Goal: Task Accomplishment & Management: Use online tool/utility

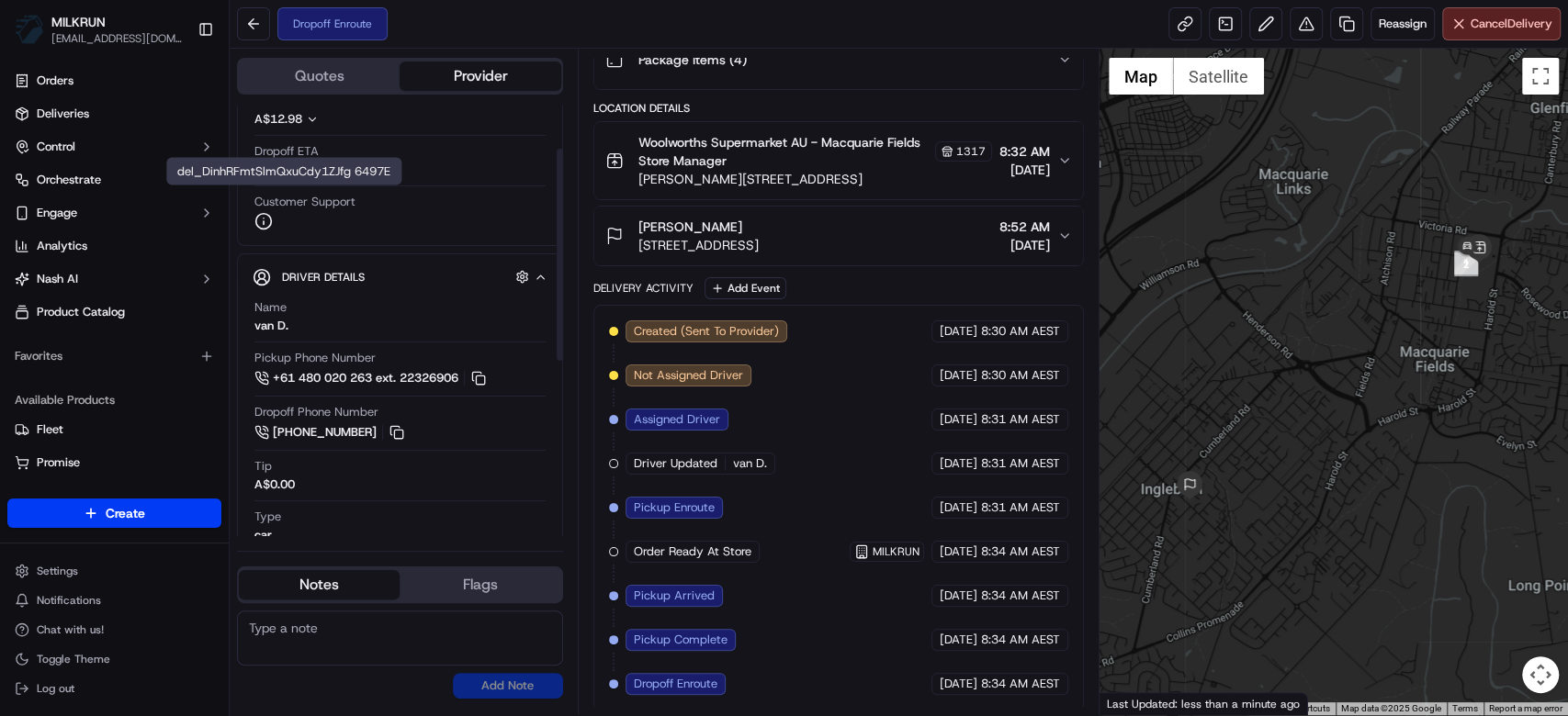
scroll to position [442, 0]
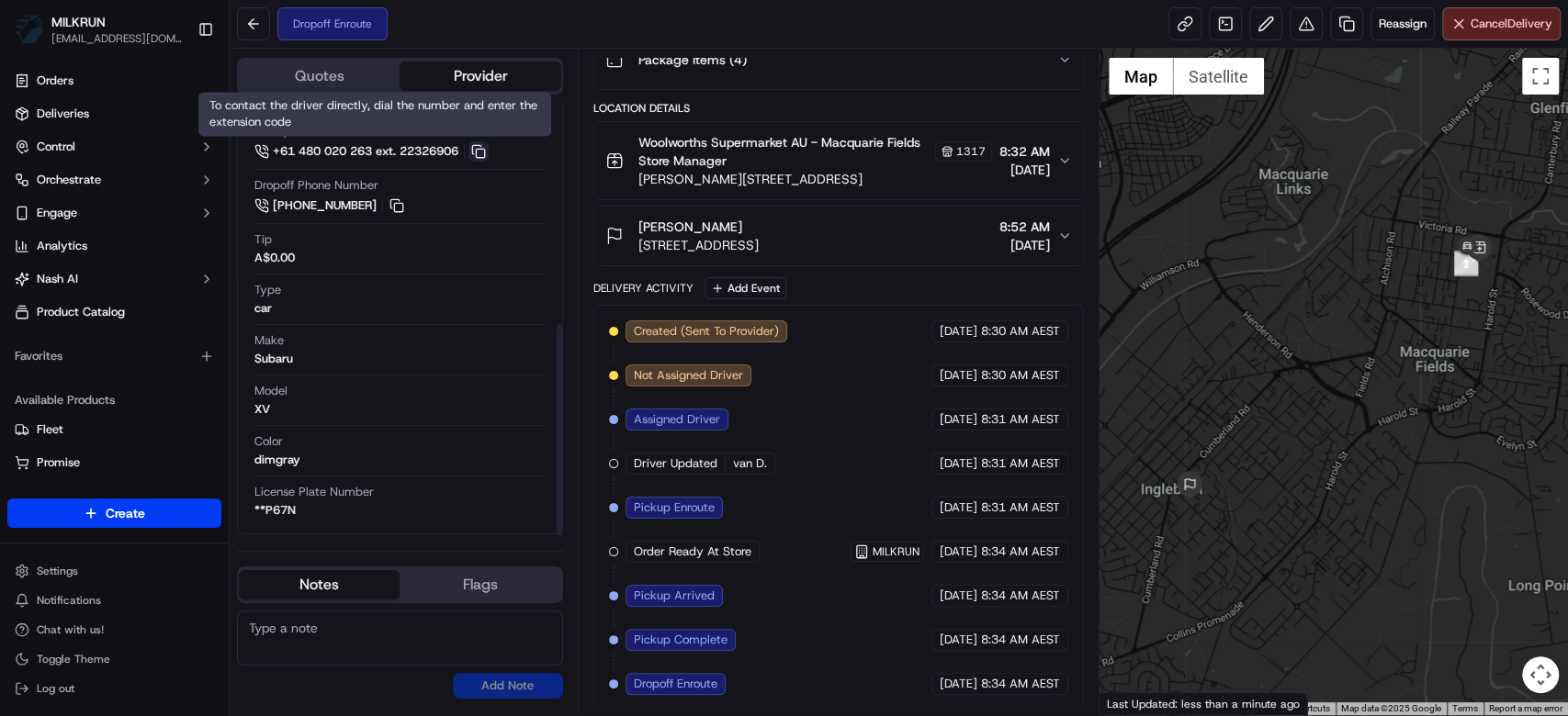
click at [487, 144] on button at bounding box center [478, 151] width 20 height 20
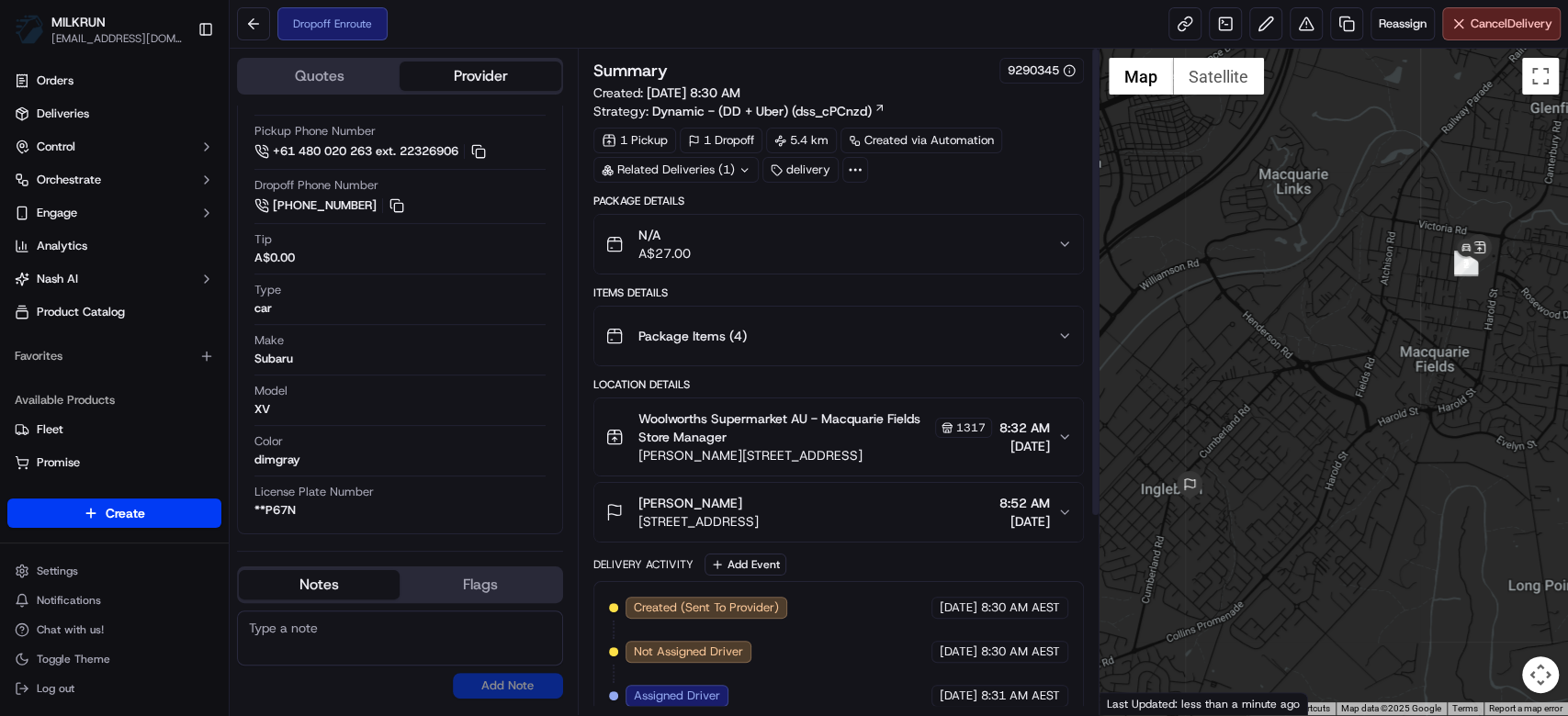
scroll to position [0, 0]
drag, startPoint x: 635, startPoint y: 504, endPoint x: 785, endPoint y: 504, distance: 150.0
click at [759, 504] on div "Maree Harb 40 Chester Rd, Ingleburn, NSW 2565, AU" at bounding box center [681, 512] width 153 height 37
click at [952, 281] on div "Package Details N/A A$27.00 Items Details Package Items ( 4 ) Location Details …" at bounding box center [838, 590] width 490 height 793
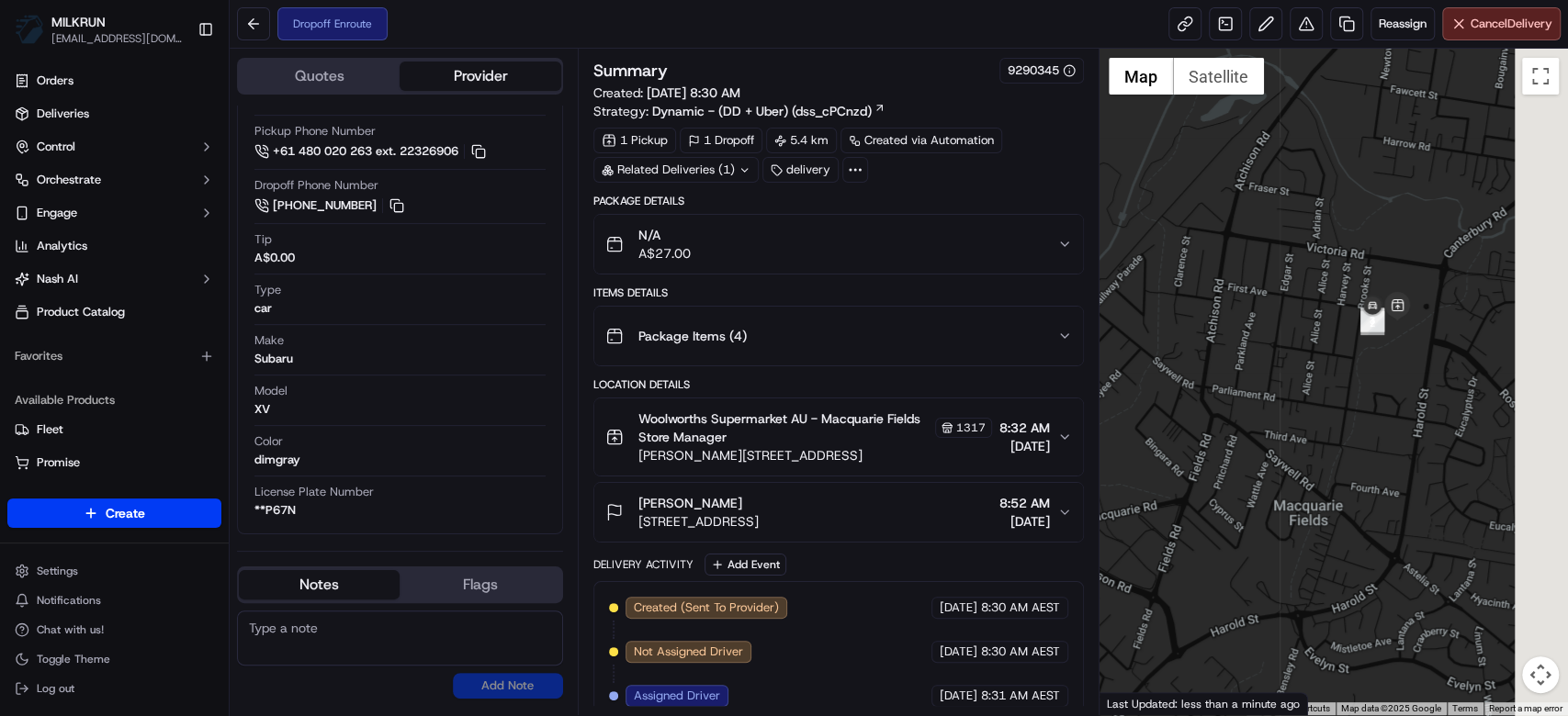
drag, startPoint x: 1495, startPoint y: 276, endPoint x: 1210, endPoint y: 387, distance: 305.9
click at [1210, 387] on div at bounding box center [1333, 382] width 469 height 666
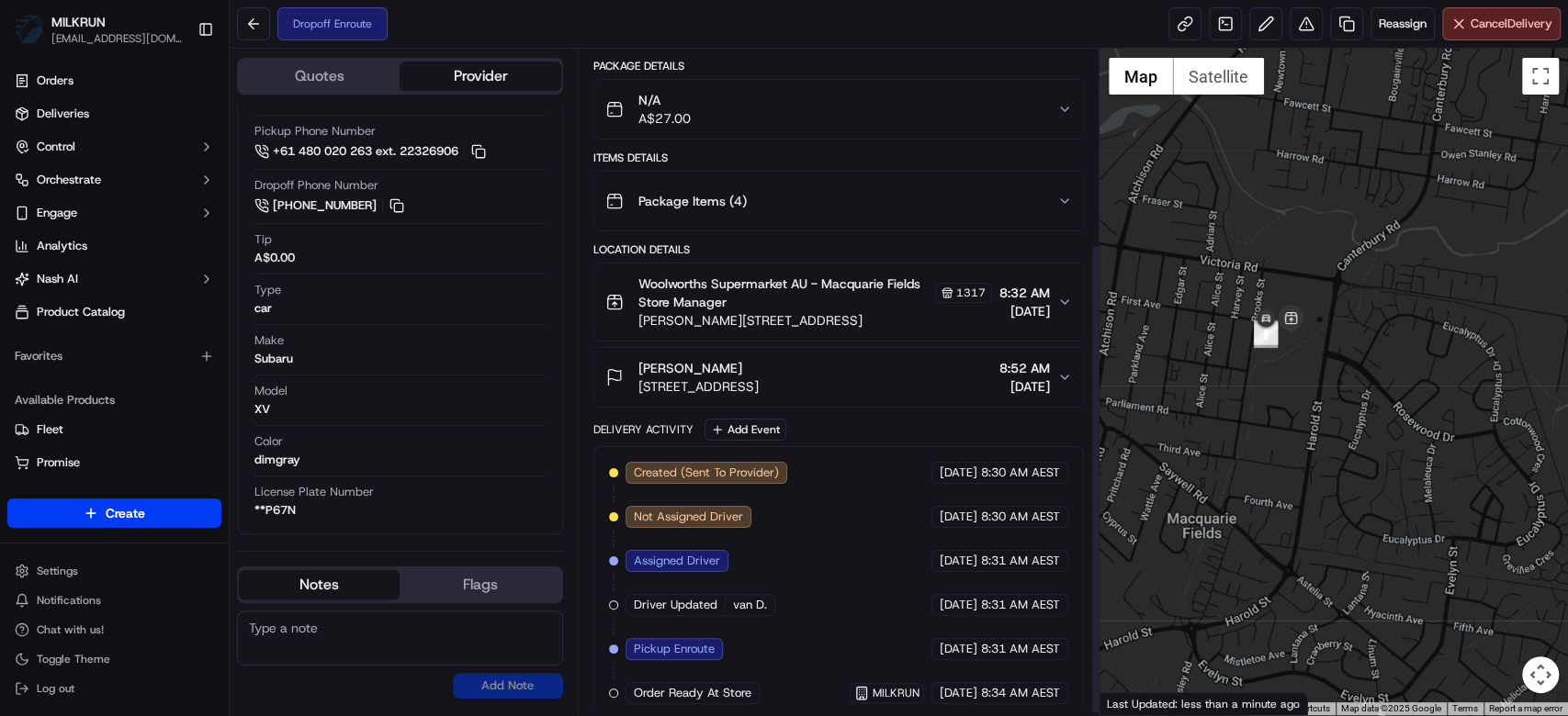
scroll to position [277, 0]
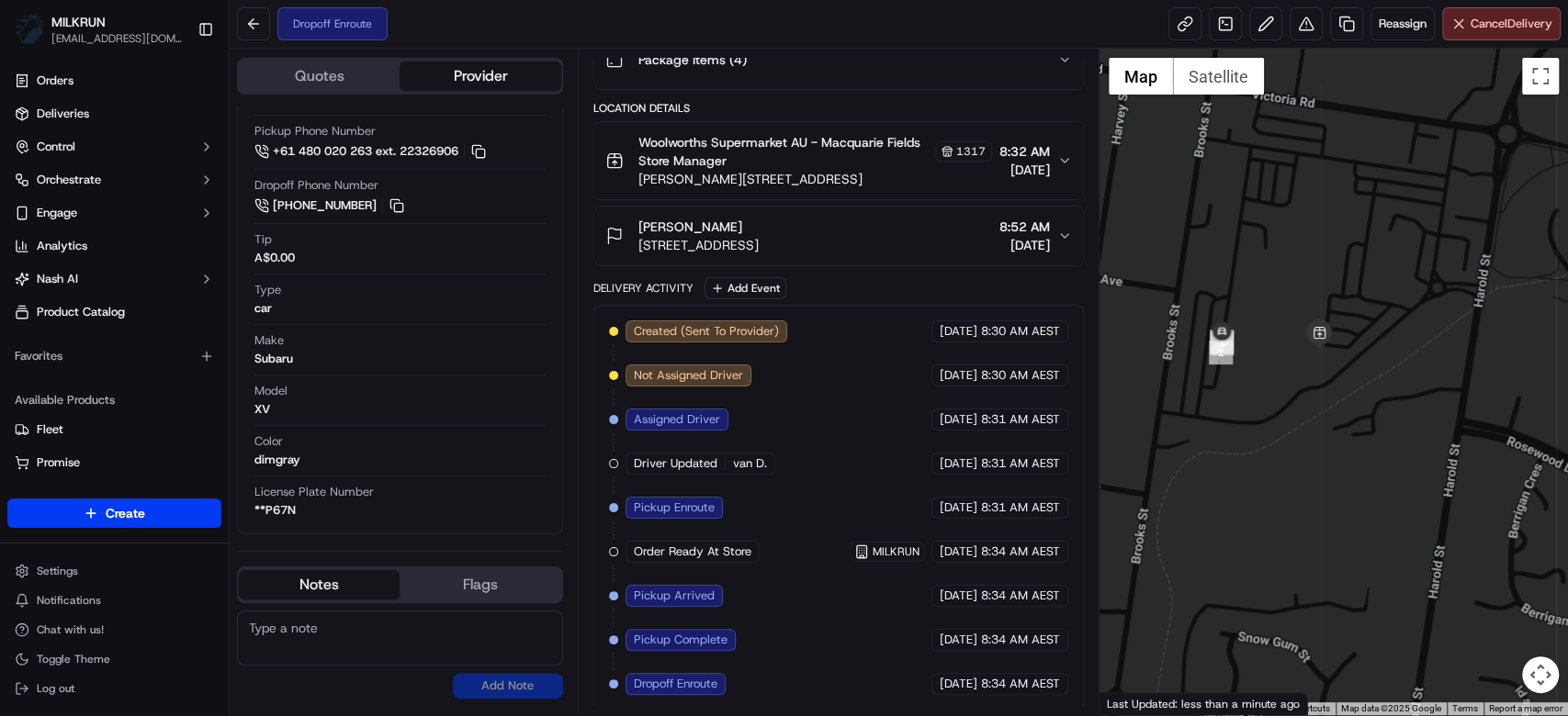
drag, startPoint x: 1202, startPoint y: 294, endPoint x: 1264, endPoint y: 333, distance: 73.2
click at [1264, 333] on div at bounding box center [1333, 382] width 469 height 666
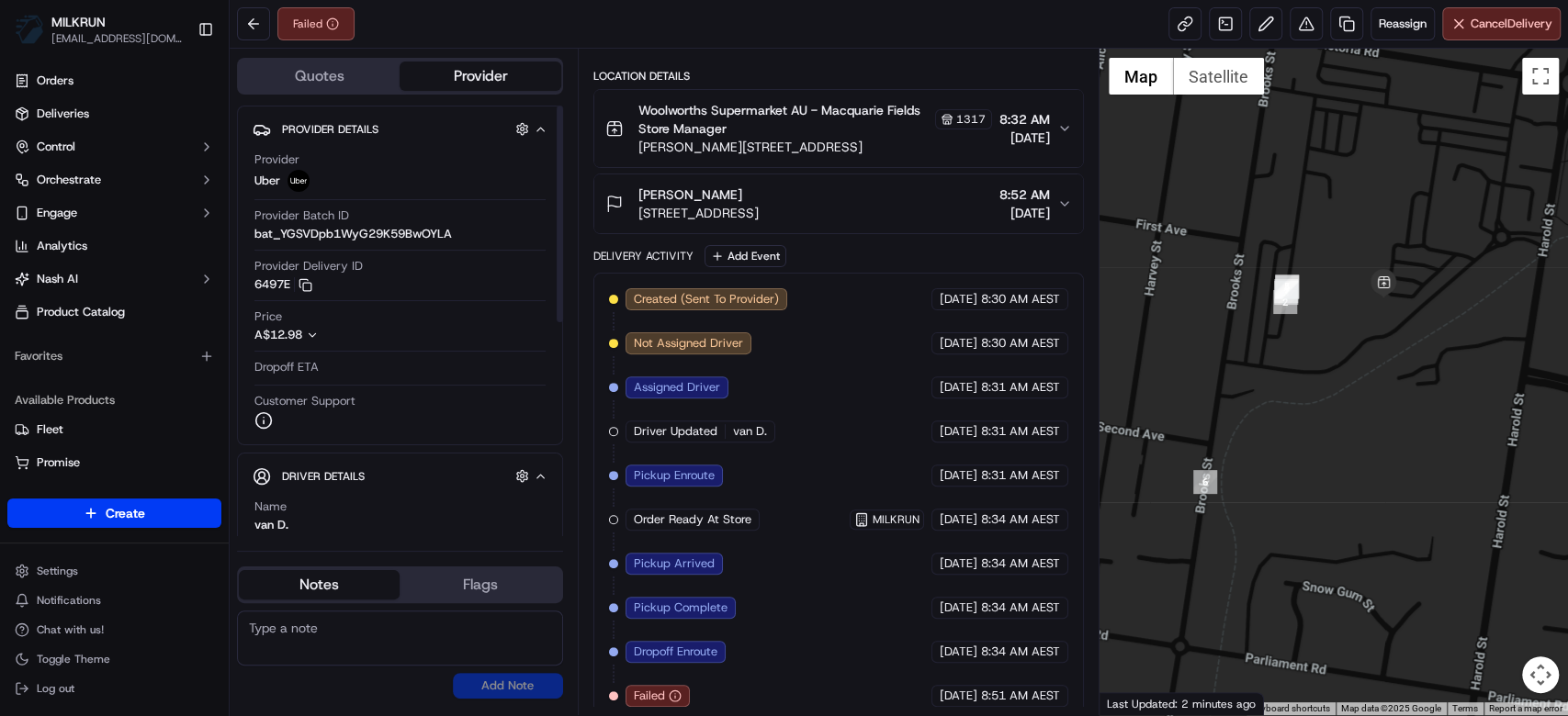
scroll to position [320, 0]
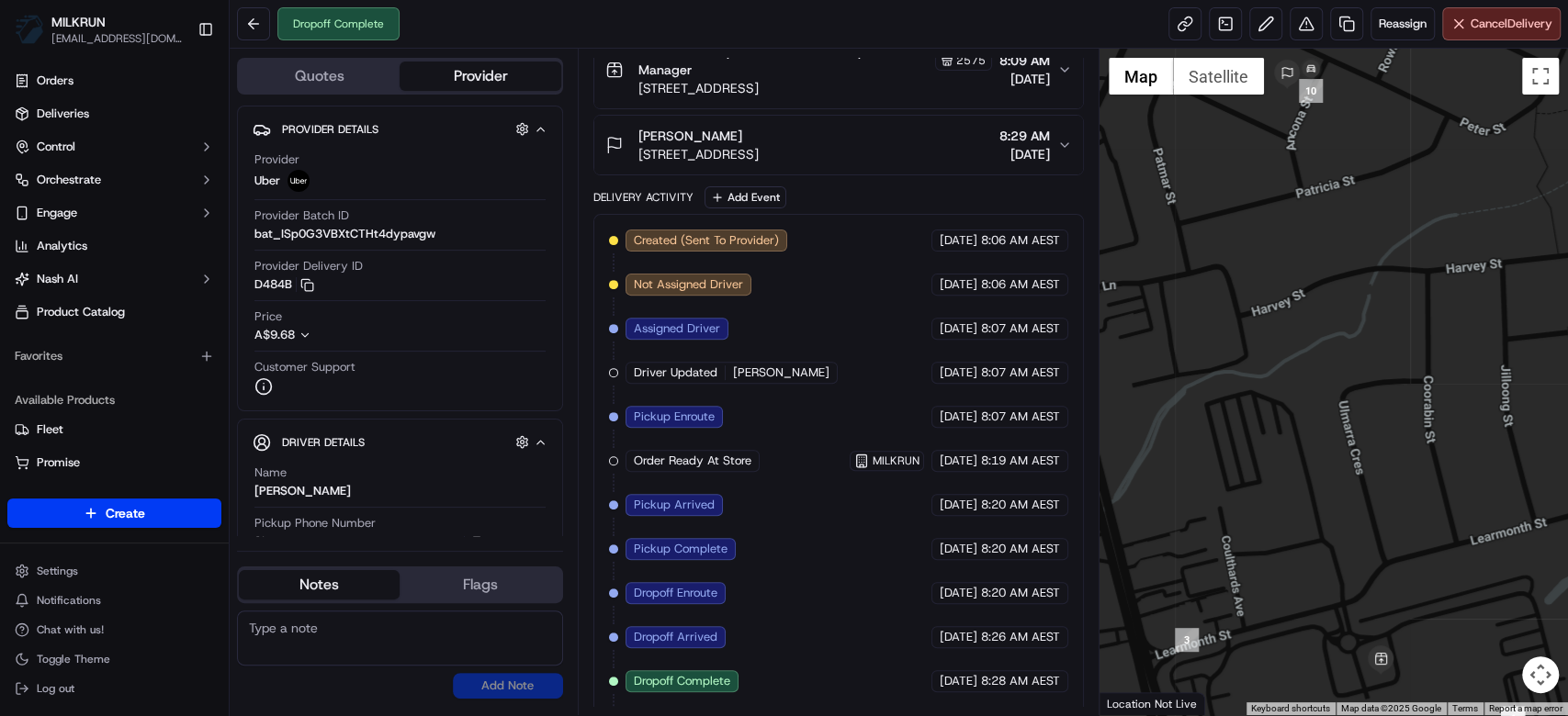
scroll to position [407, 0]
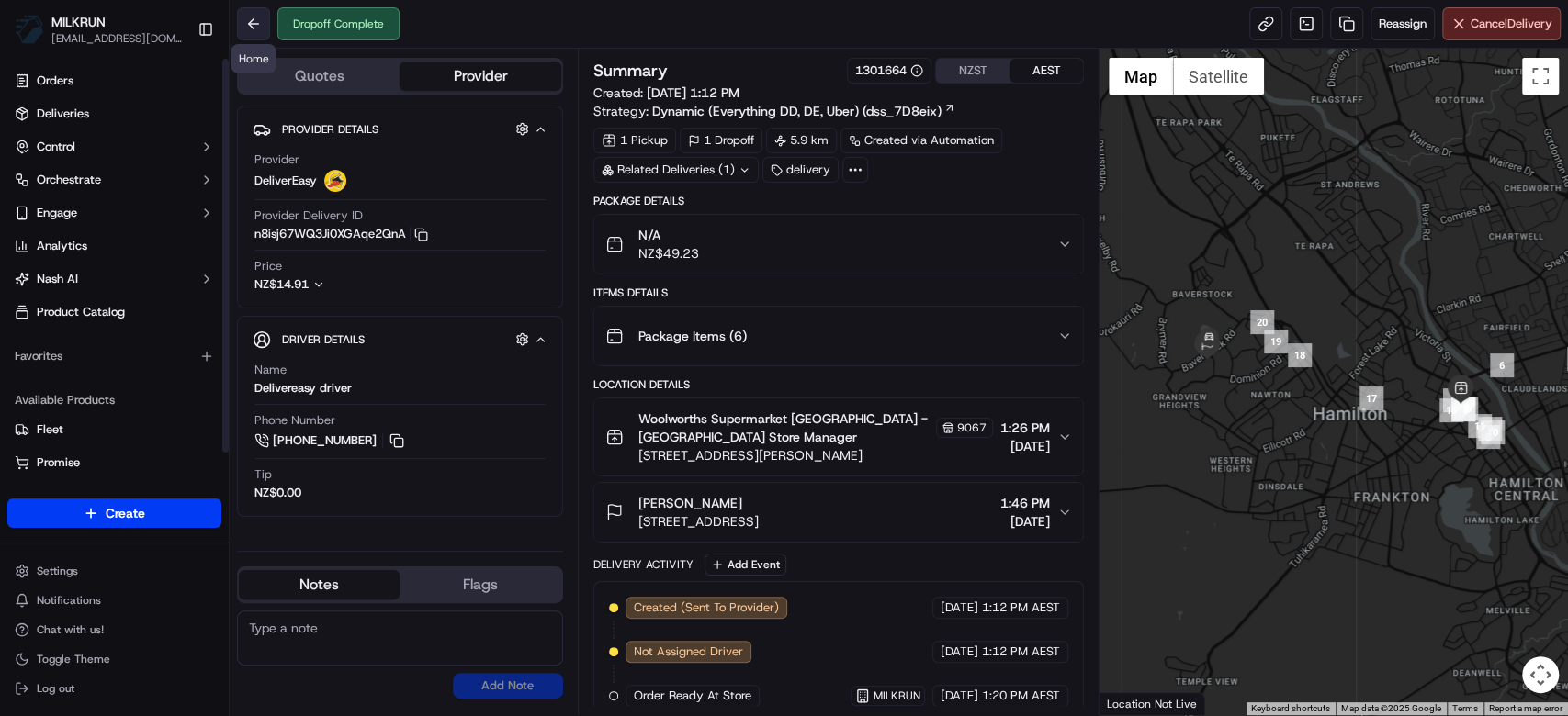
click at [244, 24] on button at bounding box center [253, 24] width 33 height 33
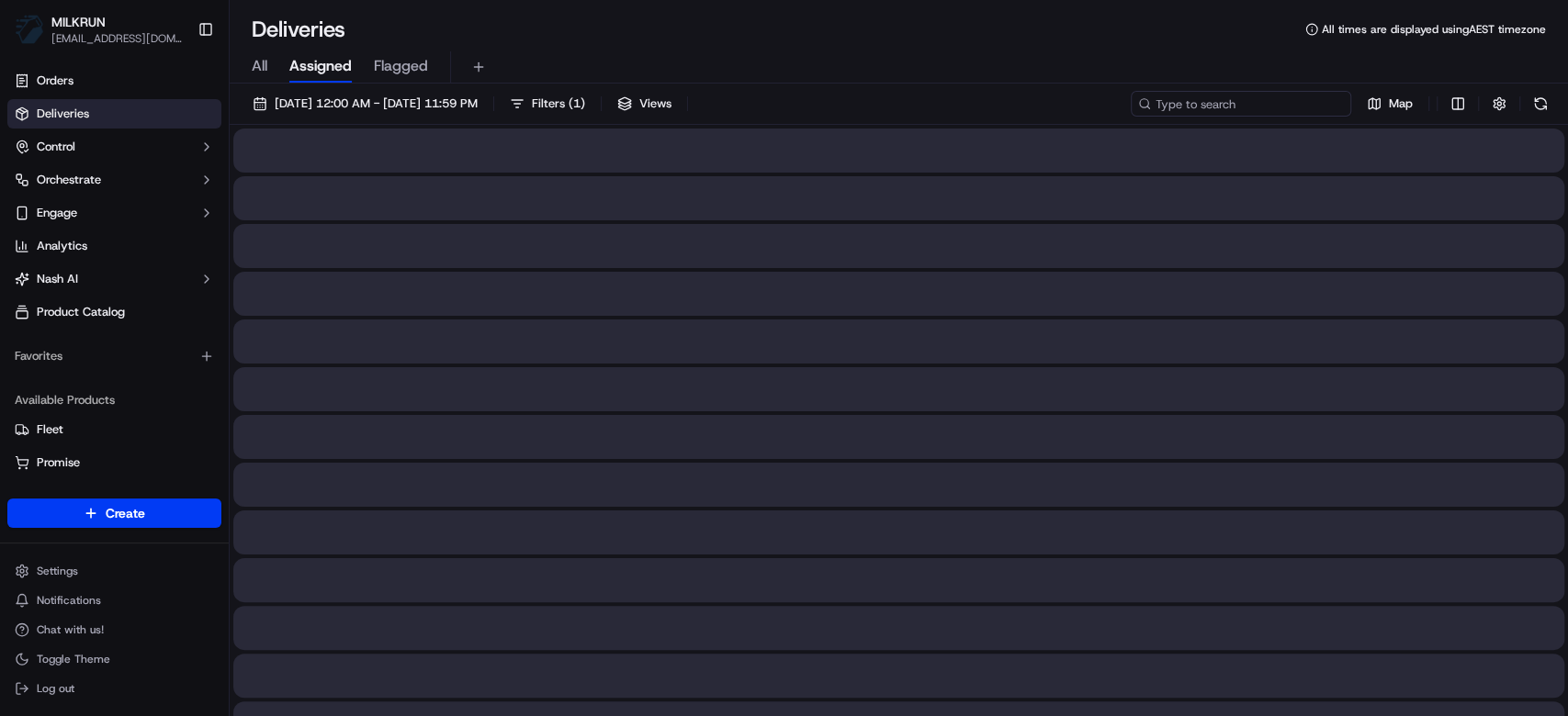
click at [1307, 93] on input at bounding box center [1241, 103] width 220 height 25
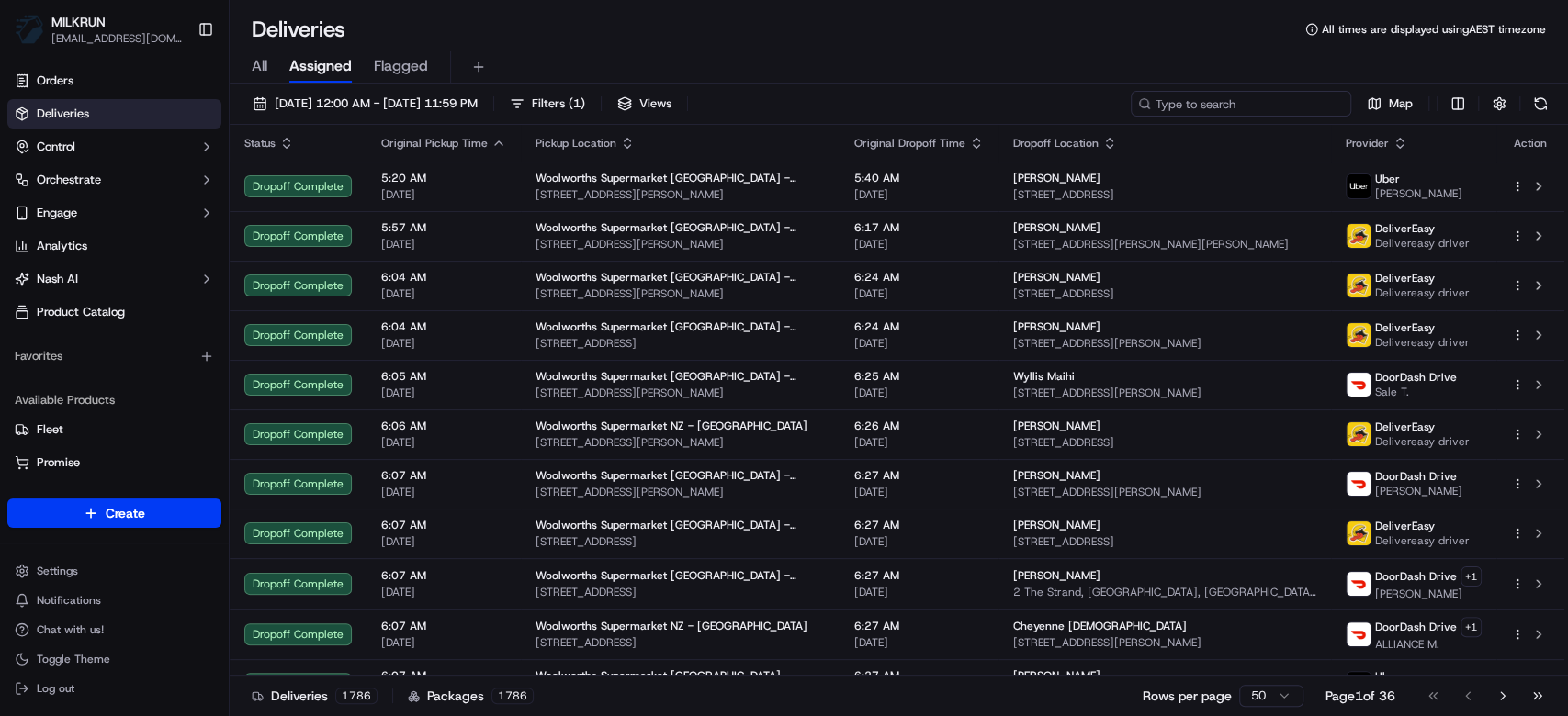
paste input "87a4c92a-f249-441b-b604-ddc39220dd61"
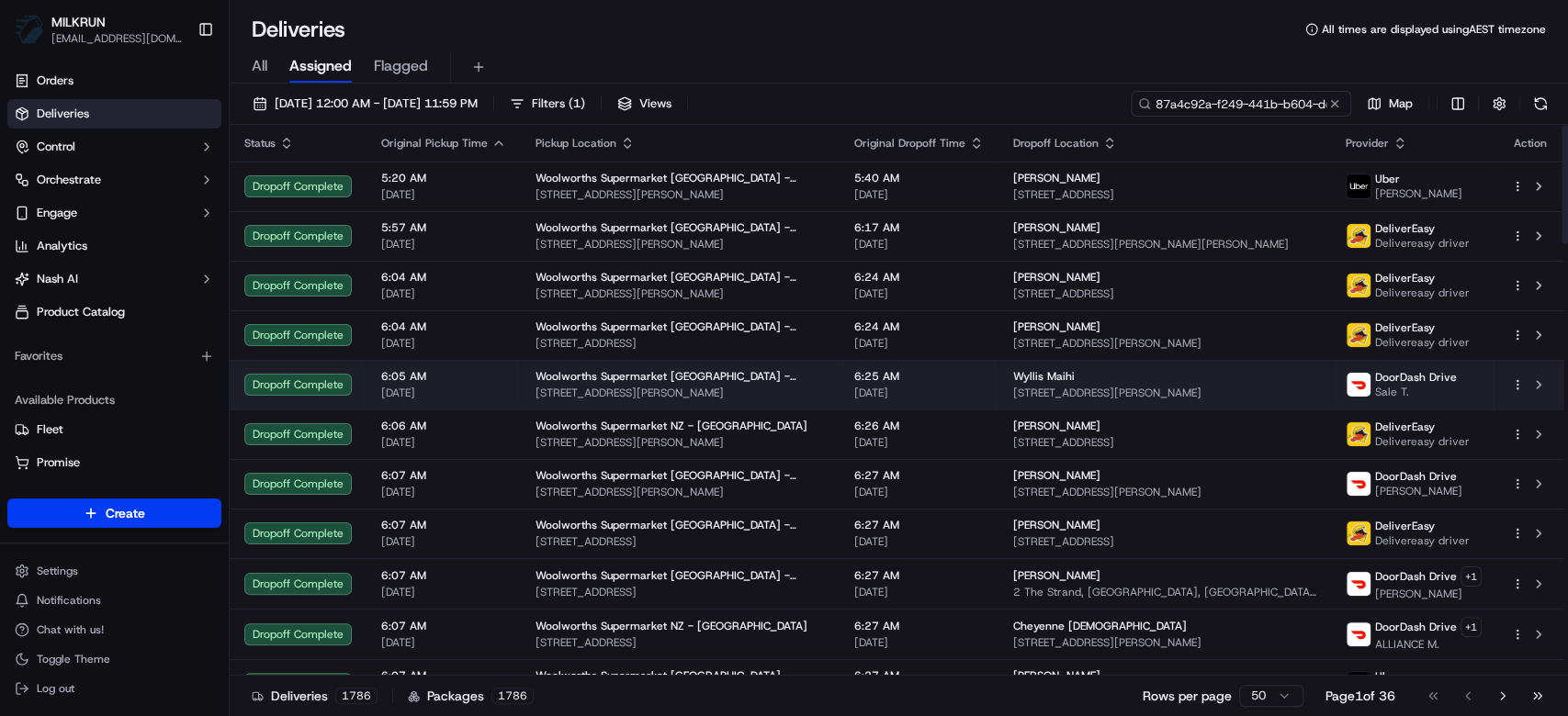
scroll to position [0, 88]
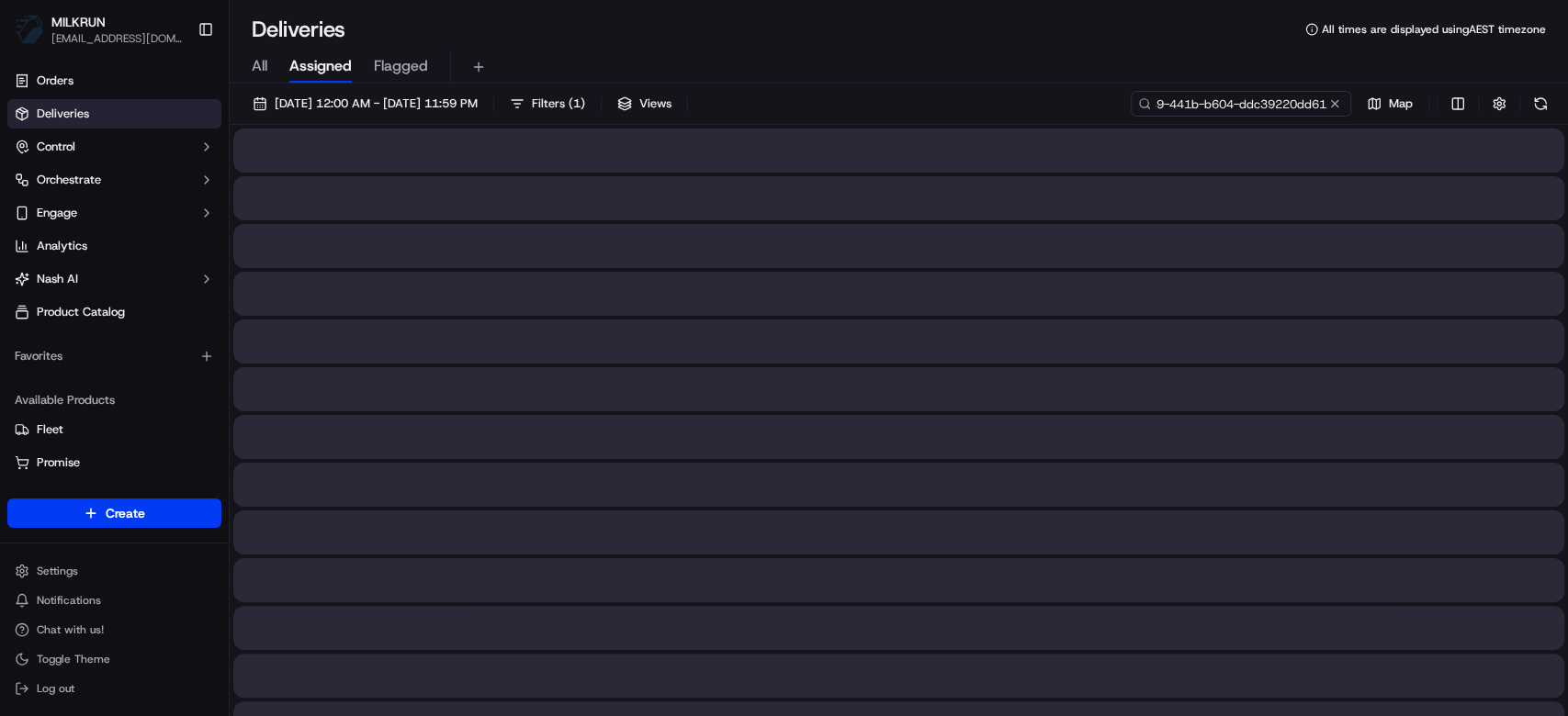
type input "87a4c92a-f249-441b-b604-ddc39220dd61"
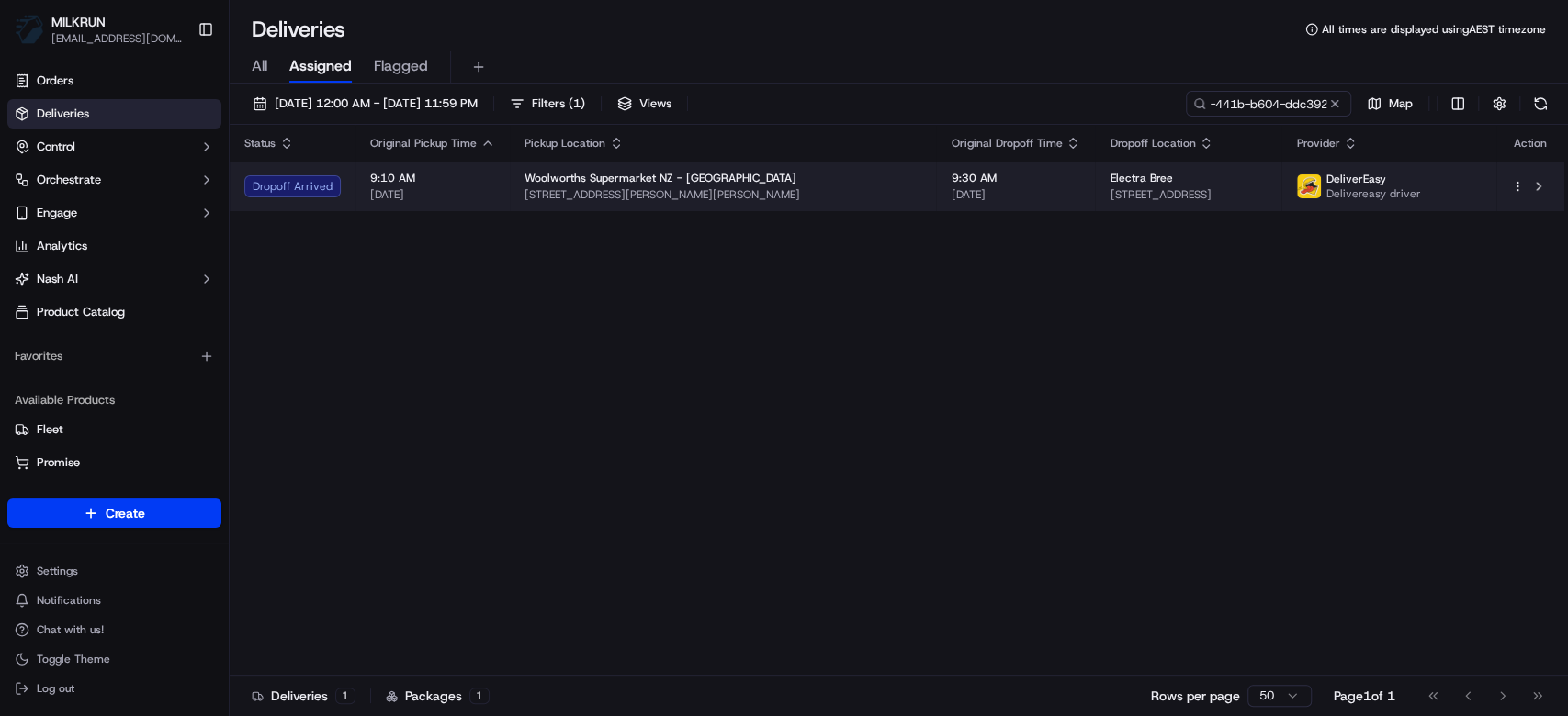
click at [954, 188] on td "9:30 AM 22/09/2025" at bounding box center [1014, 186] width 159 height 50
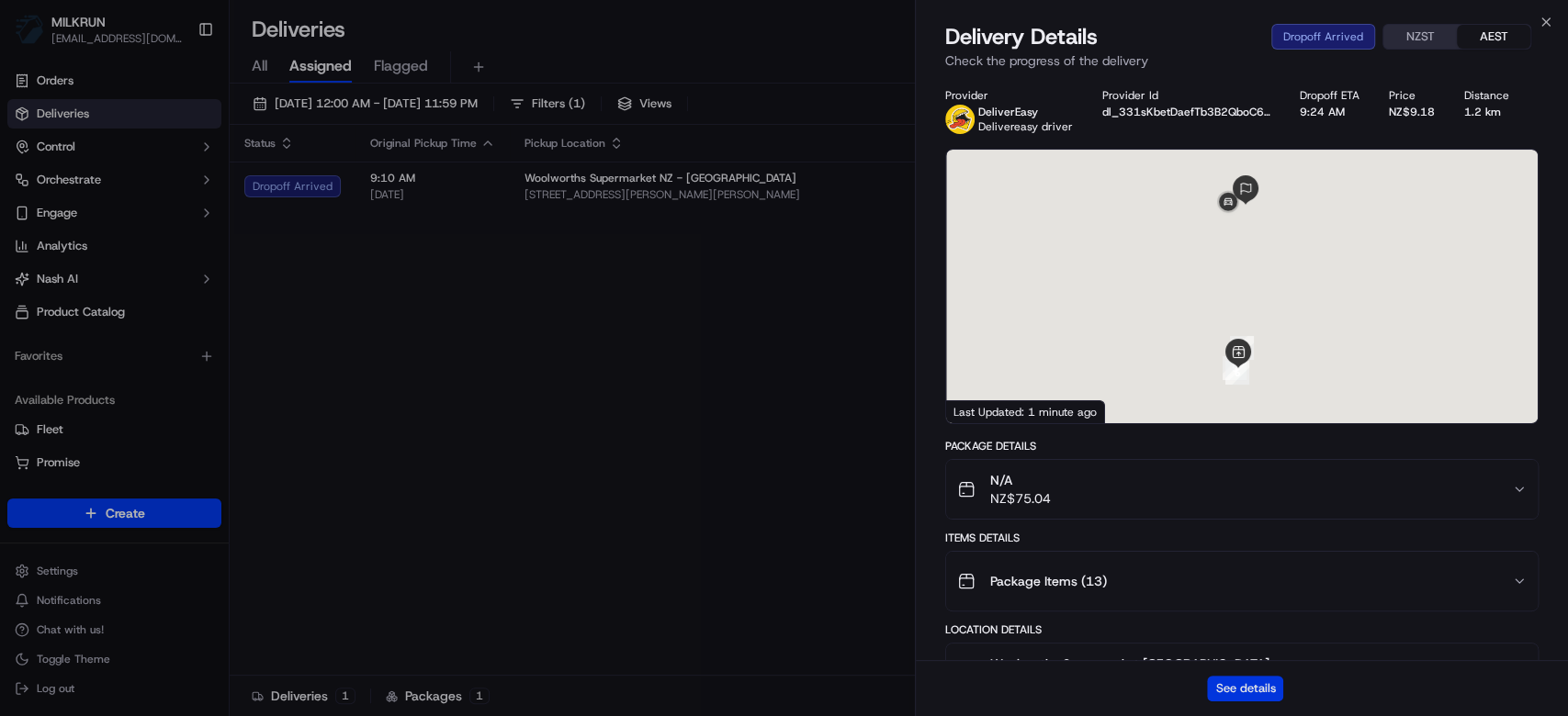
click at [1260, 694] on button "See details" at bounding box center [1244, 689] width 76 height 25
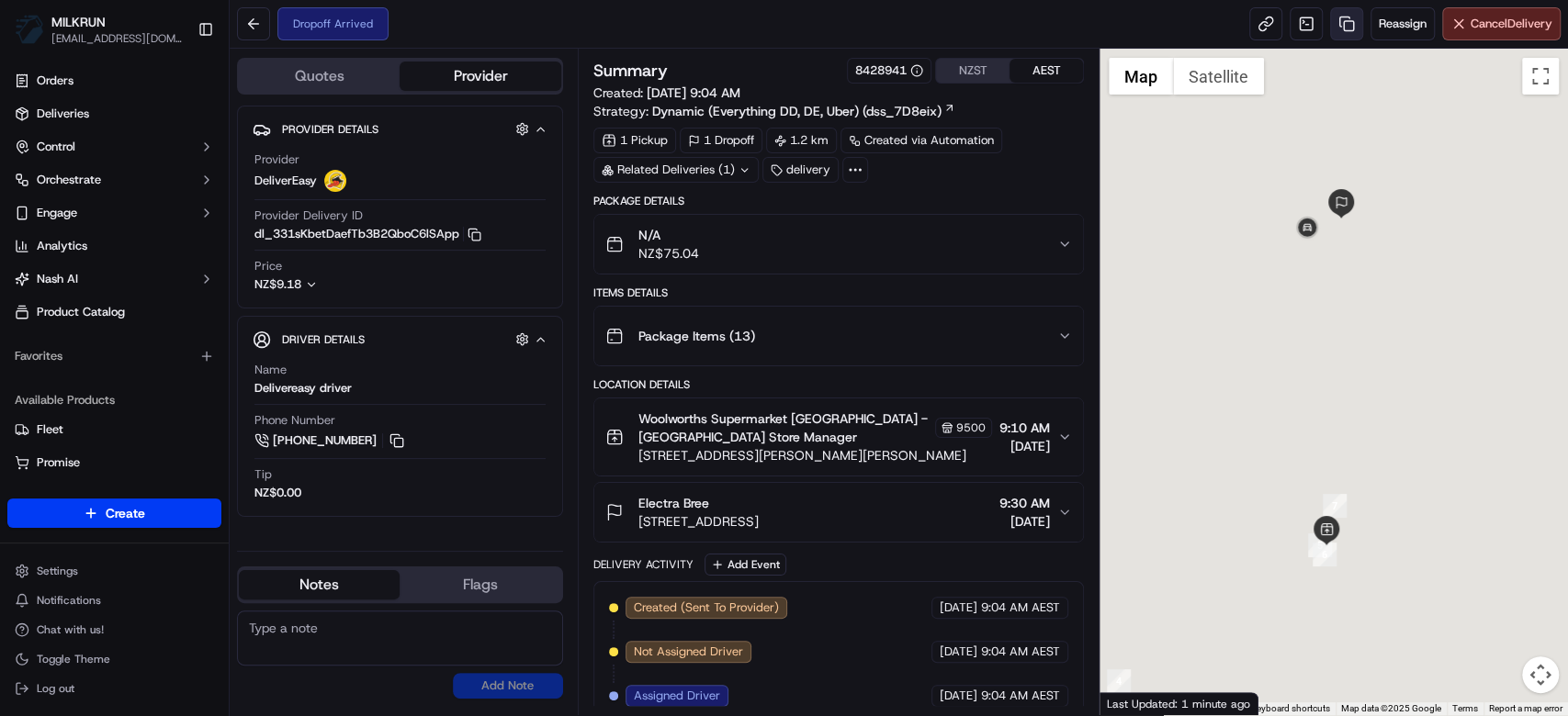
click at [1346, 28] on link at bounding box center [1347, 24] width 33 height 33
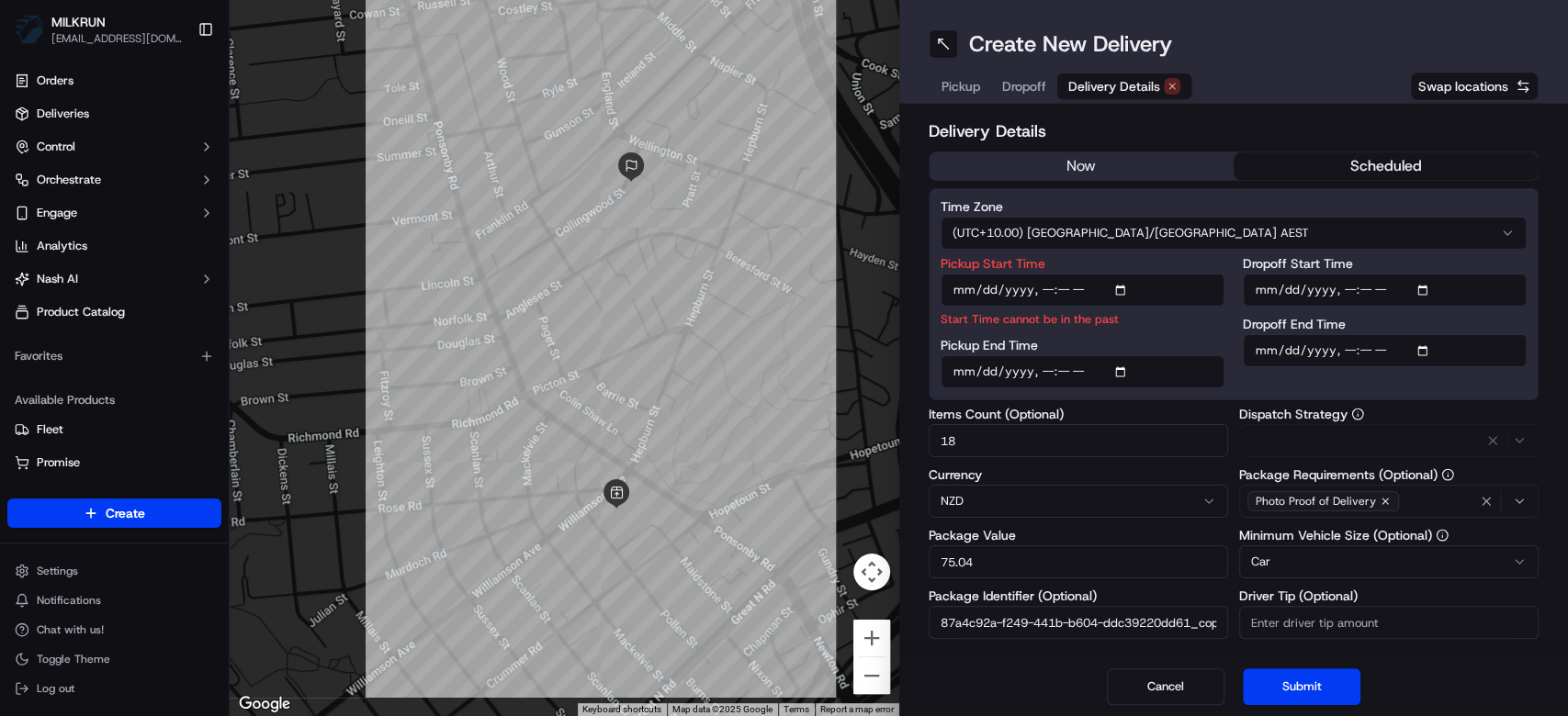
click at [1131, 84] on span "Delivery Details" at bounding box center [1114, 86] width 92 height 19
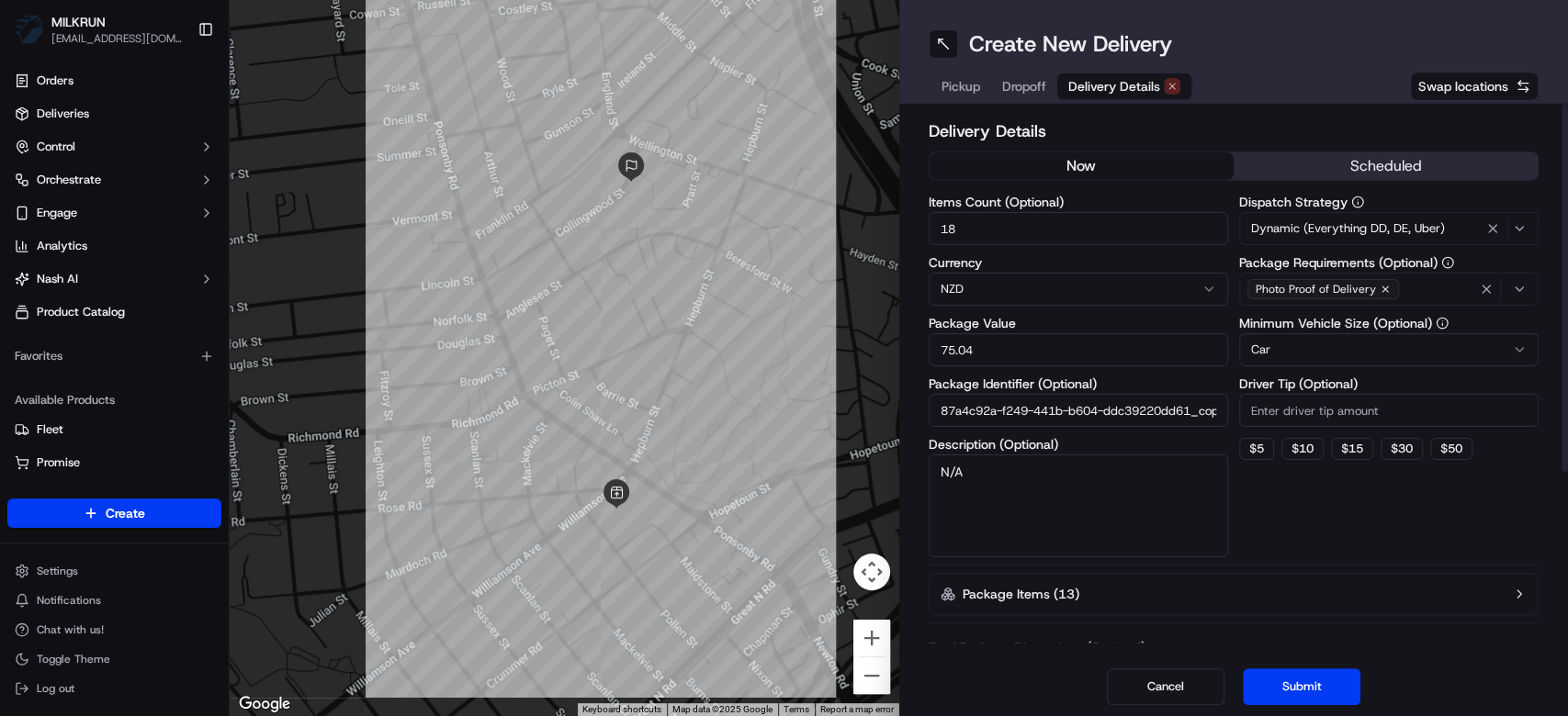
click at [1094, 160] on button "now" at bounding box center [1082, 166] width 304 height 27
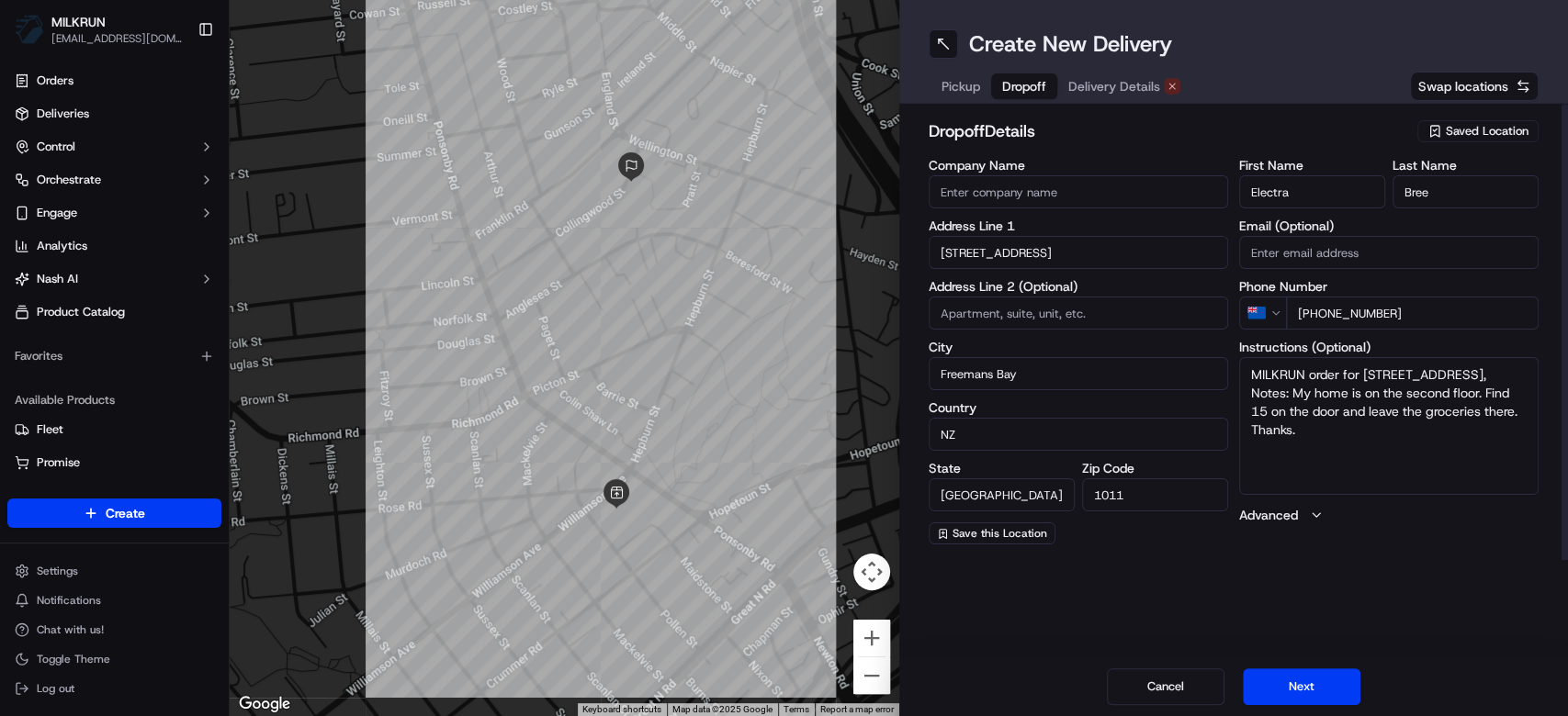
click at [1022, 95] on button "Dropoff" at bounding box center [1024, 86] width 66 height 25
click at [1110, 94] on span "Delivery Details" at bounding box center [1114, 86] width 92 height 19
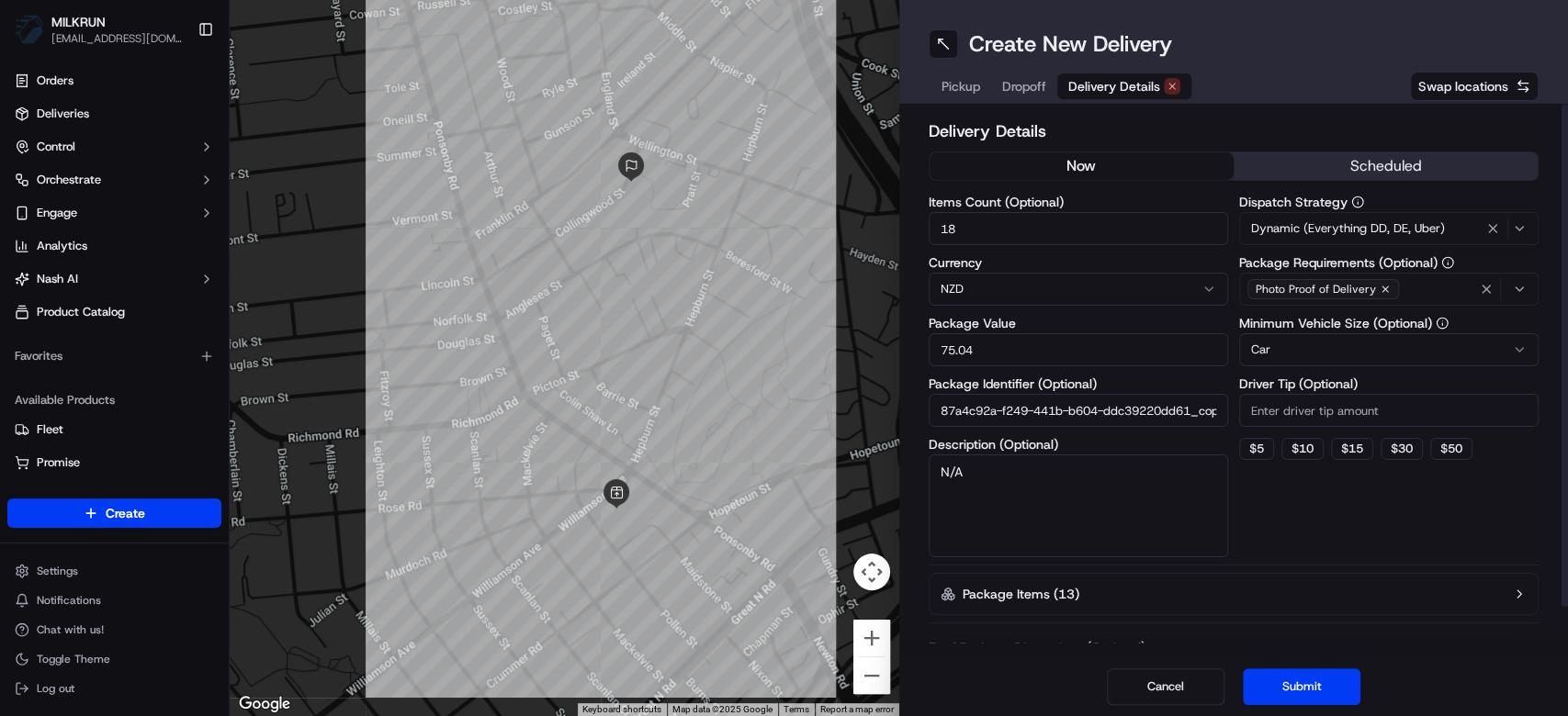
click at [1020, 481] on textarea "N/A" at bounding box center [1078, 507] width 299 height 103
type textarea "Pick up a roll of toilet paper"
click at [1304, 689] on button "Submit" at bounding box center [1301, 687] width 118 height 37
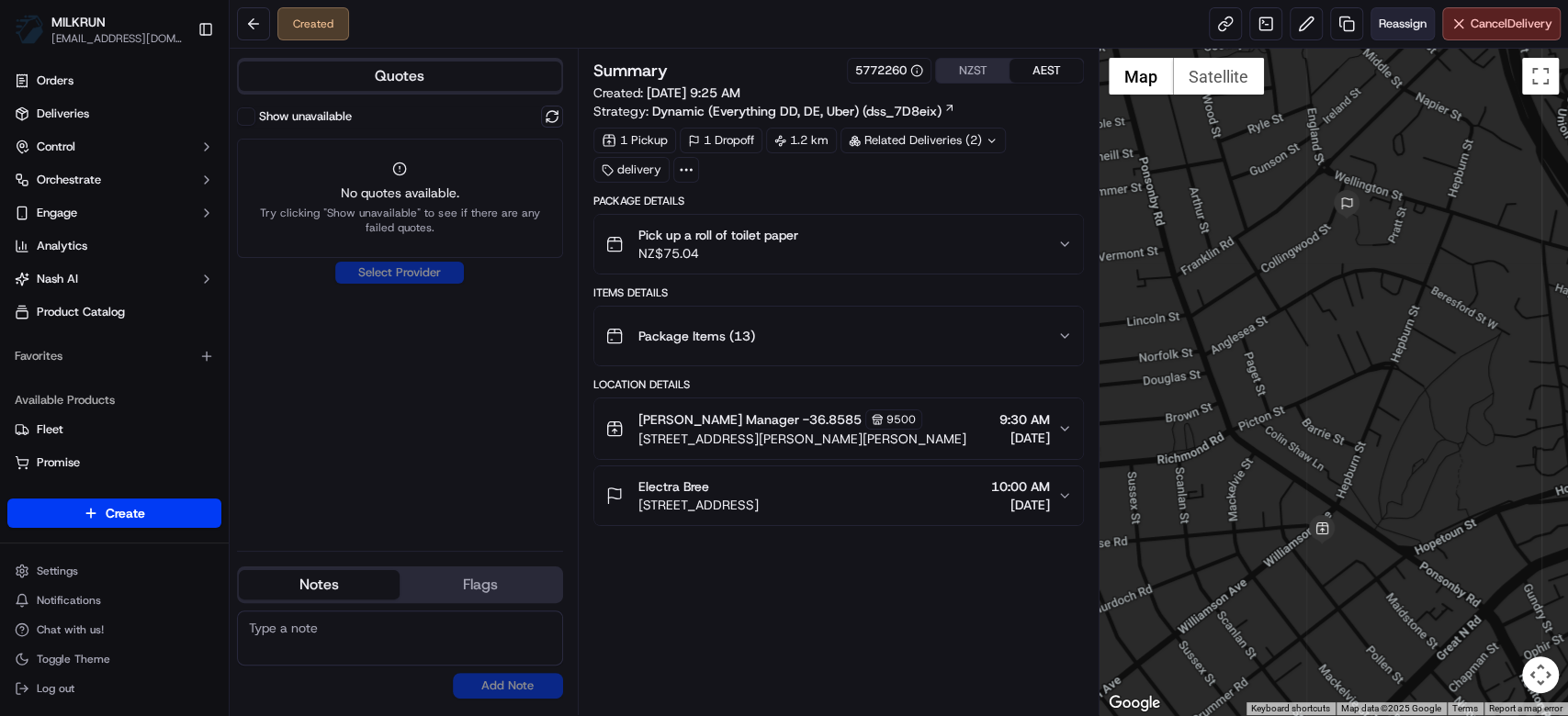
click at [1390, 18] on span "Reassign" at bounding box center [1402, 23] width 48 height 17
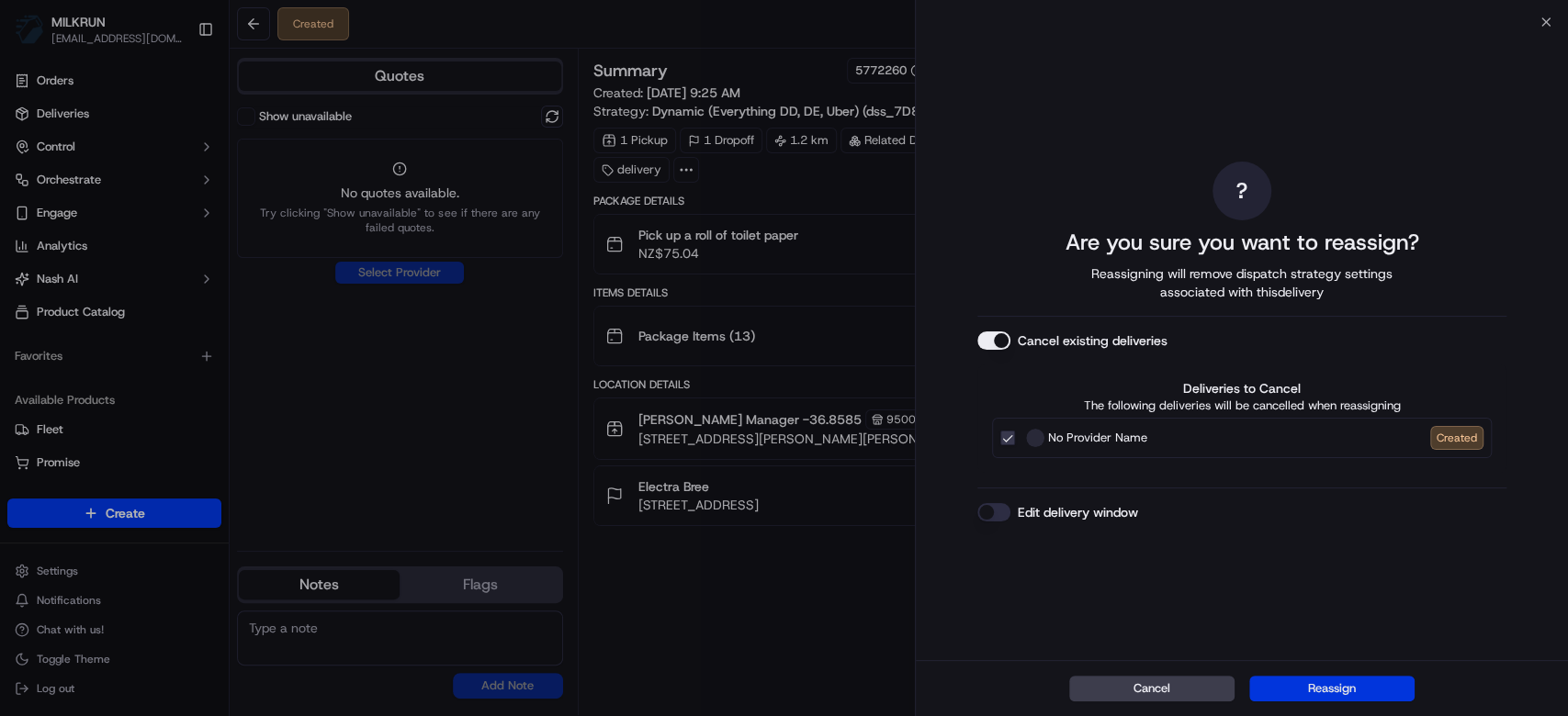
click at [1365, 697] on button "Reassign" at bounding box center [1332, 689] width 166 height 25
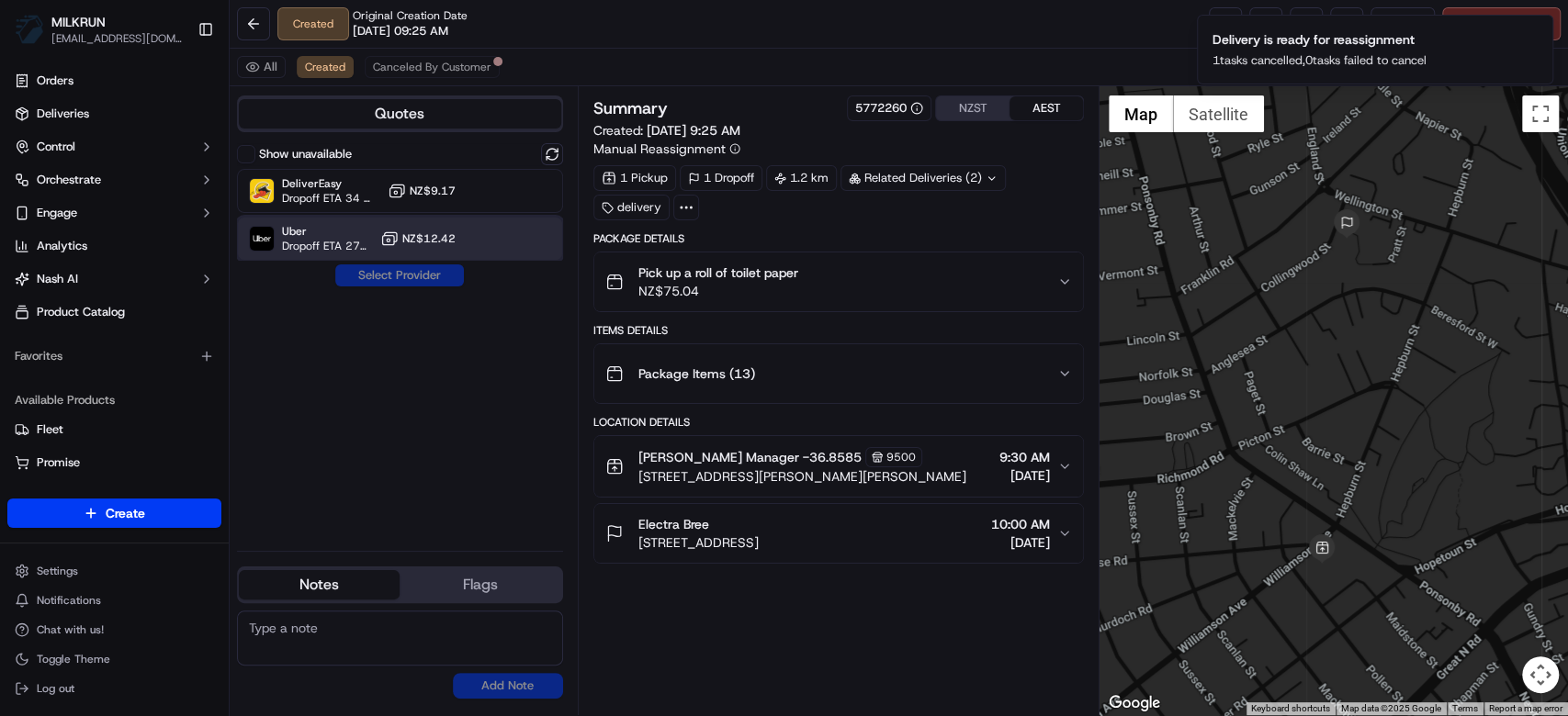
click at [311, 238] on div "Uber Dropoff ETA 27 minutes" at bounding box center [326, 239] width 91 height 29
drag, startPoint x: 405, startPoint y: 267, endPoint x: 426, endPoint y: 267, distance: 21.0
click at [407, 267] on button "Assign Provider" at bounding box center [400, 275] width 131 height 22
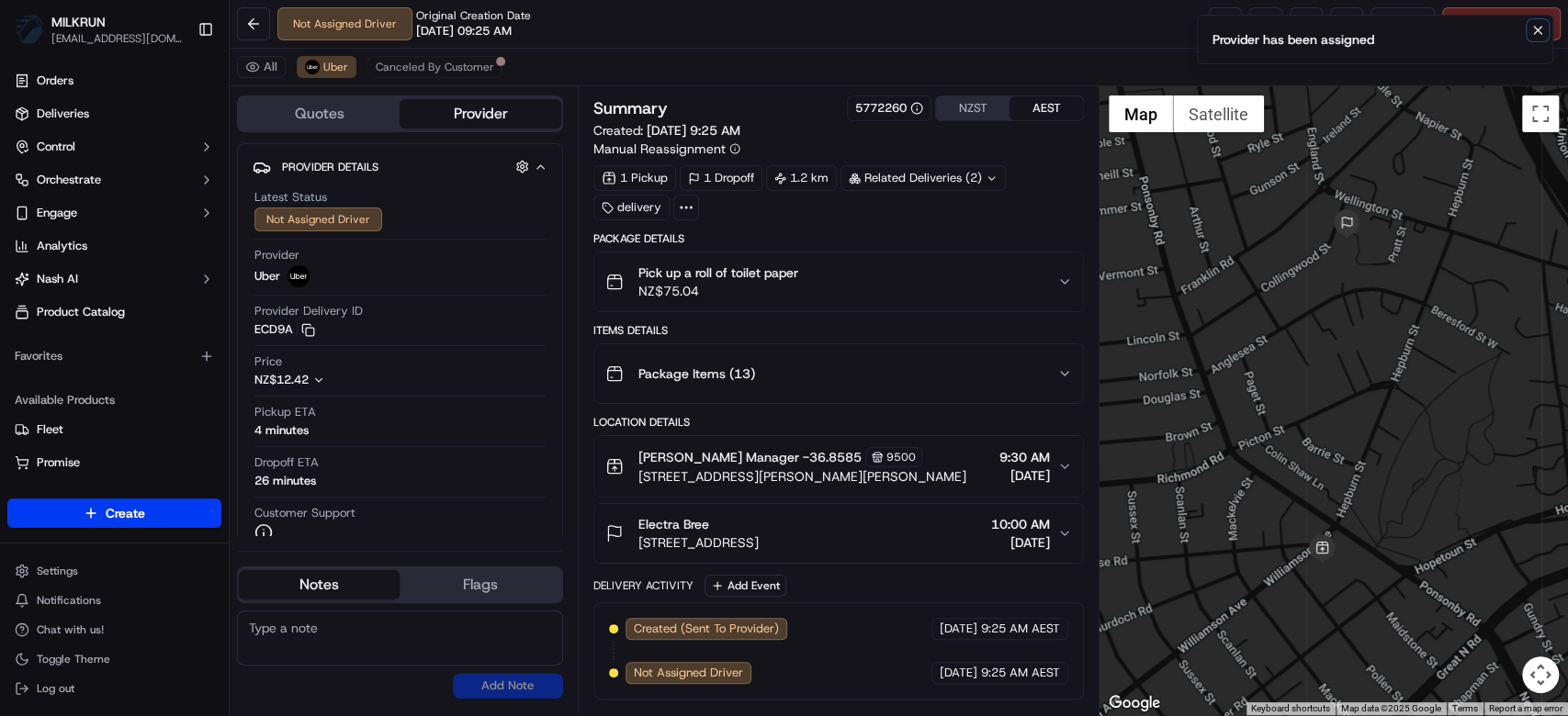
drag, startPoint x: 1532, startPoint y: 30, endPoint x: 1503, endPoint y: 31, distance: 29.0
click at [1528, 31] on button "Notifications (F8)" at bounding box center [1537, 30] width 22 height 22
drag, startPoint x: 1204, startPoint y: 24, endPoint x: 1213, endPoint y: 20, distance: 9.8
